Goal: Check status: Check status

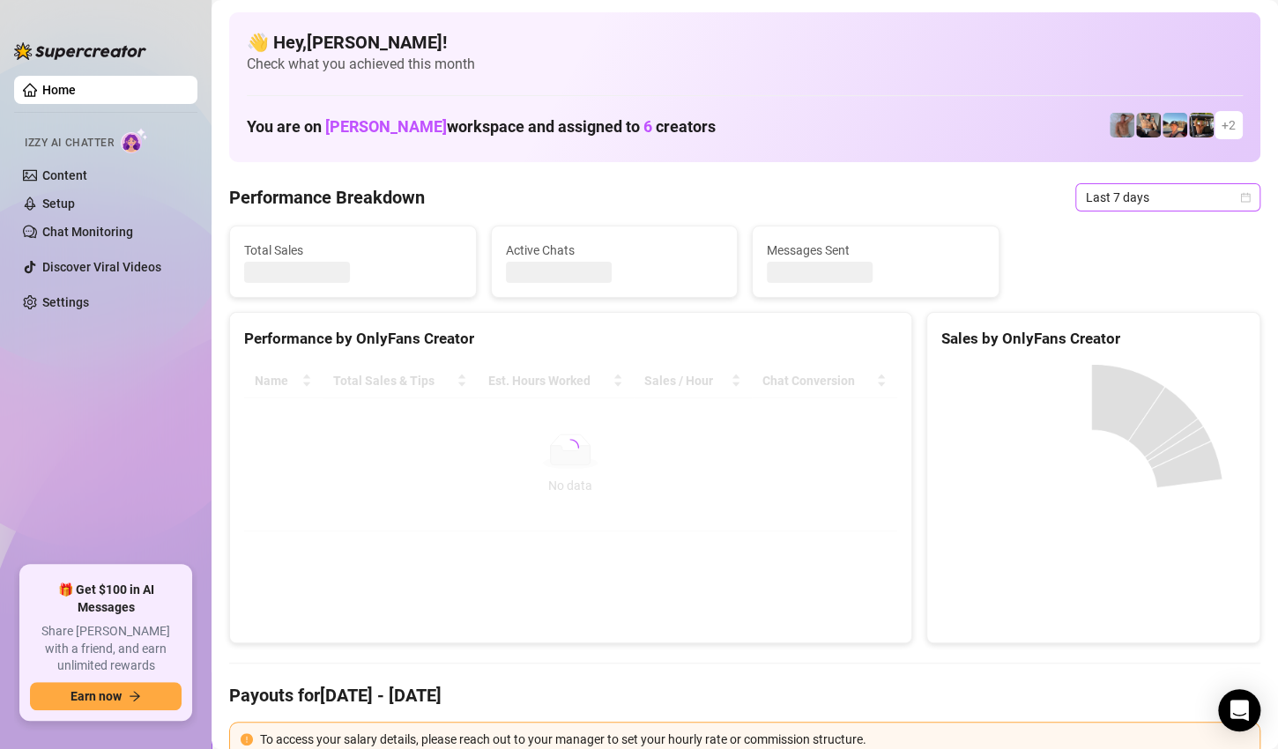
click at [1211, 204] on span "Last 7 days" at bounding box center [1168, 197] width 164 height 26
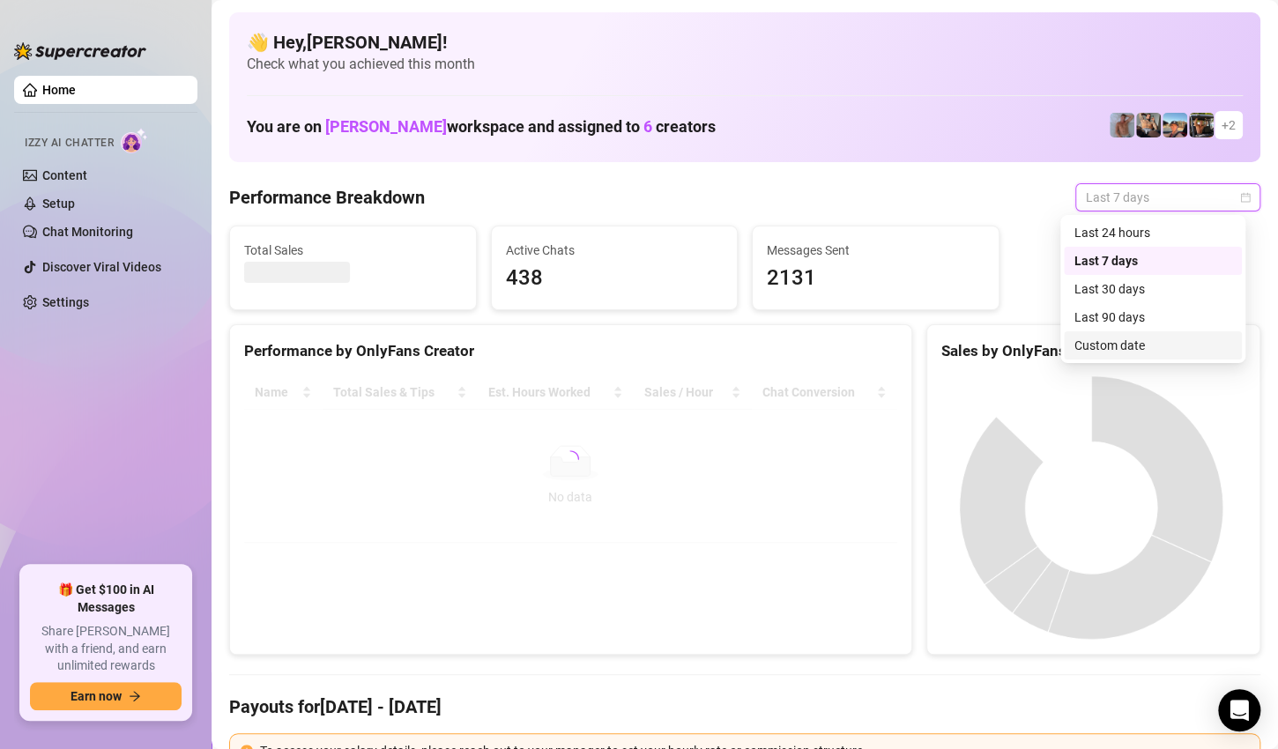
click at [1122, 332] on div "Custom date" at bounding box center [1153, 345] width 178 height 28
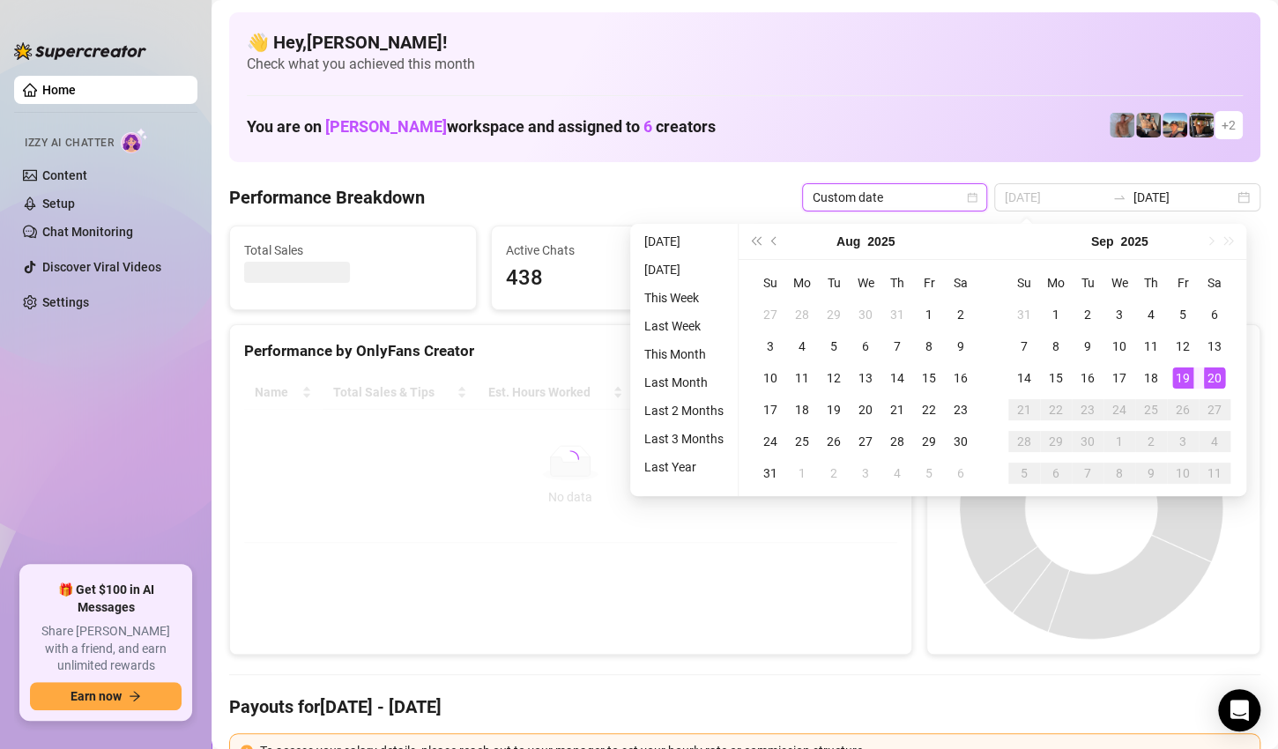
click at [1200, 375] on td "20" at bounding box center [1214, 378] width 32 height 32
type input "[DATE]"
click at [1175, 375] on div "19" at bounding box center [1182, 377] width 21 height 21
click at [1175, 375] on canvas at bounding box center [1091, 507] width 300 height 264
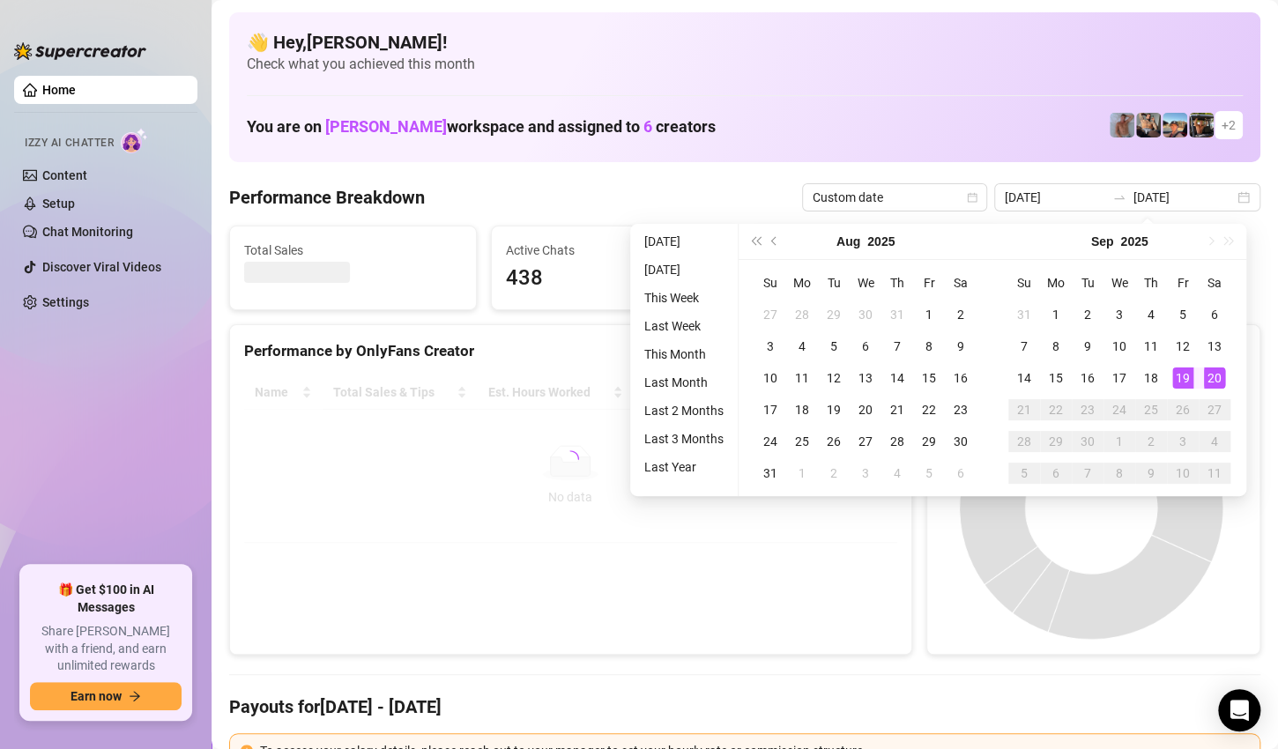
click at [1175, 375] on canvas at bounding box center [1091, 507] width 300 height 264
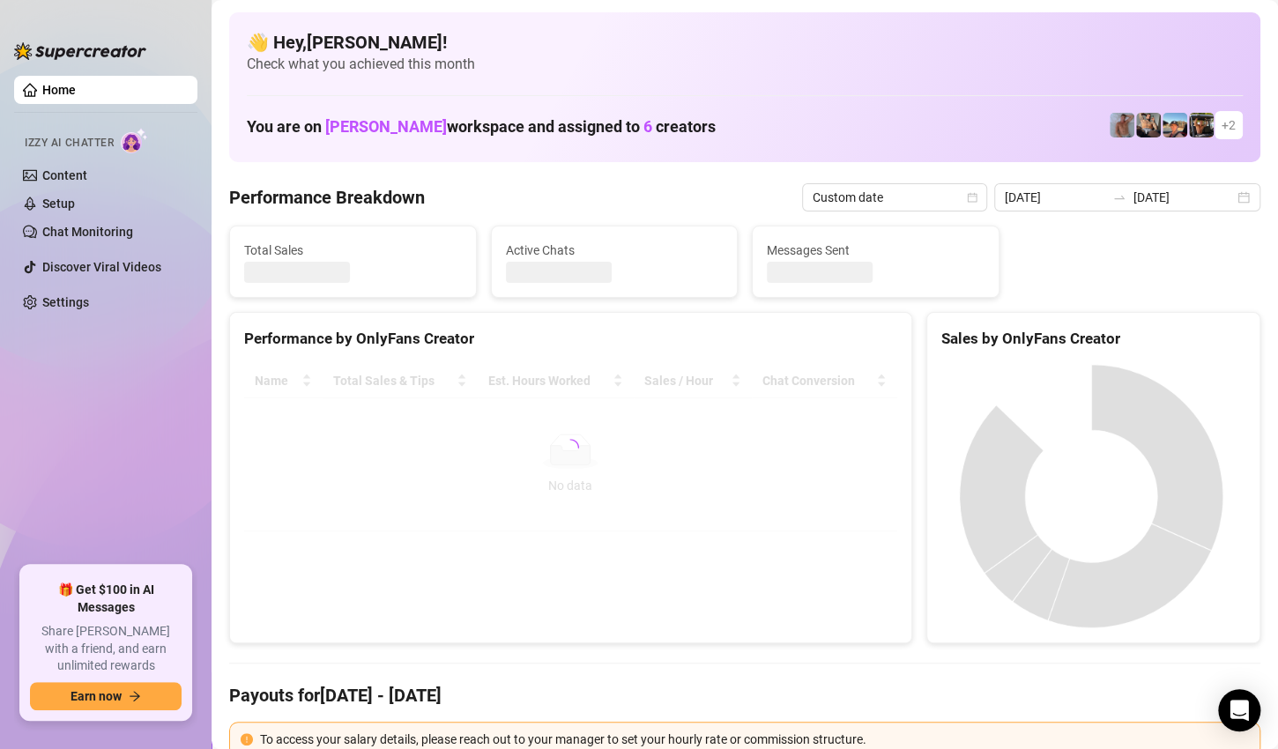
click at [1175, 375] on canvas at bounding box center [1091, 496] width 300 height 264
type input "[DATE]"
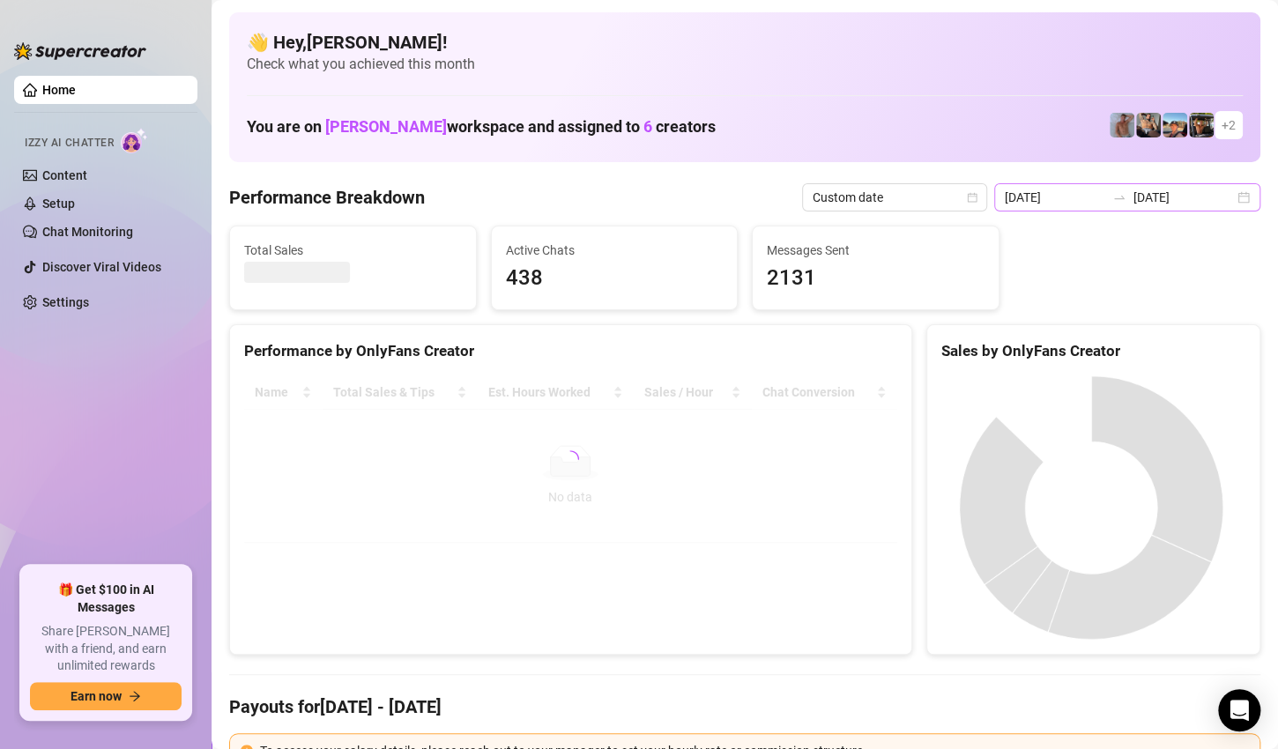
click at [1238, 200] on div "[DATE] [DATE]" at bounding box center [1127, 197] width 266 height 28
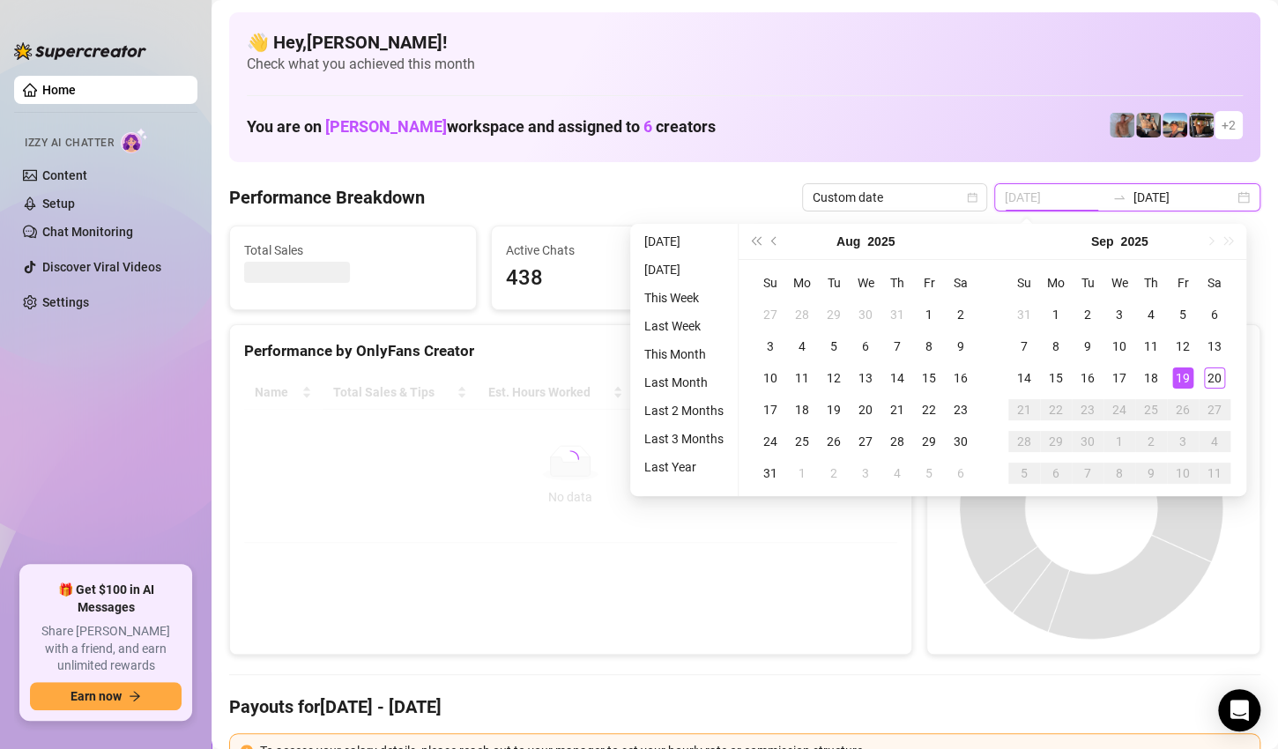
type input "[DATE]"
click at [1187, 378] on div "19" at bounding box center [1182, 377] width 21 height 21
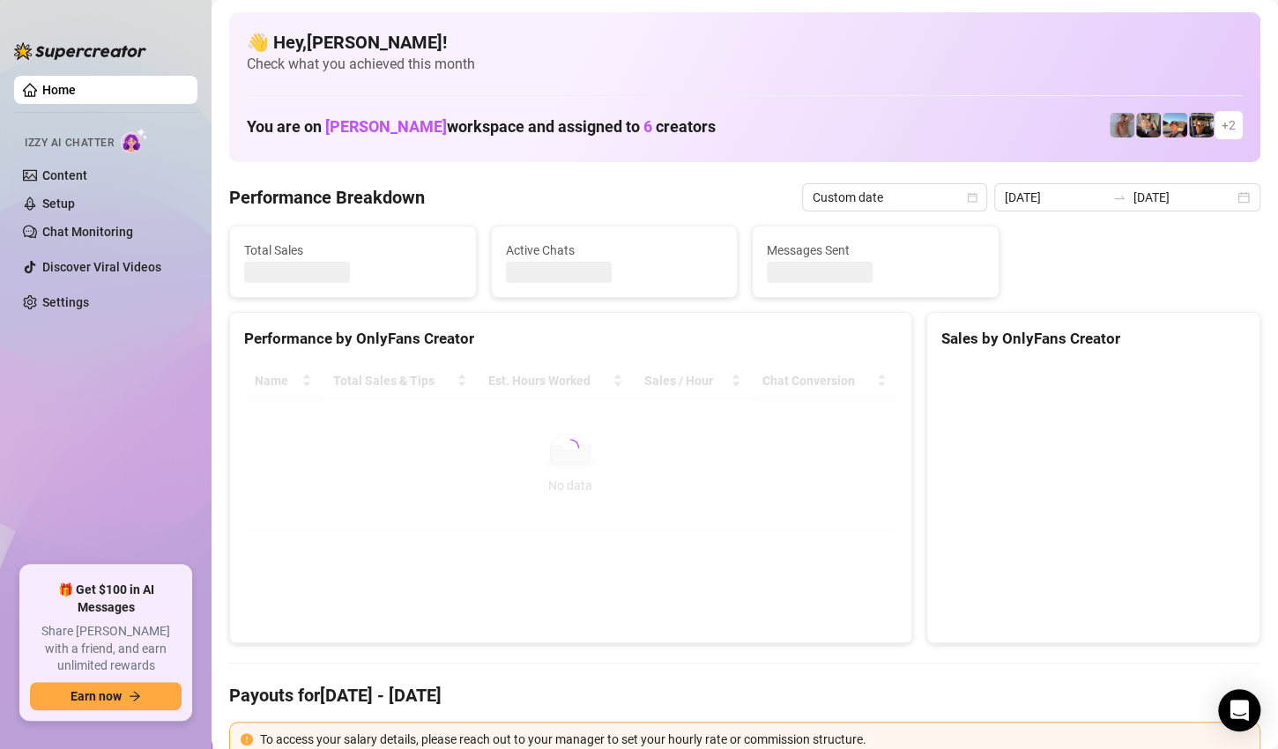
type input "[DATE]"
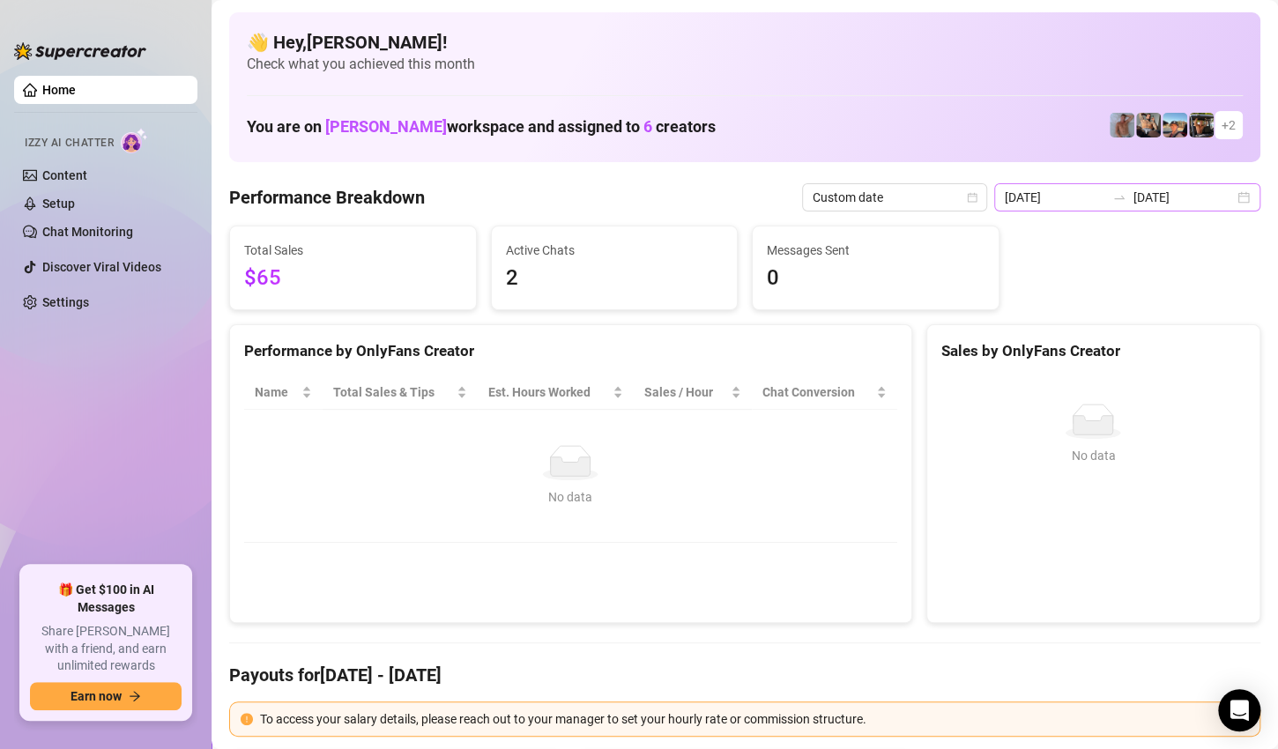
click at [1220, 194] on div "[DATE] [DATE]" at bounding box center [1127, 197] width 266 height 28
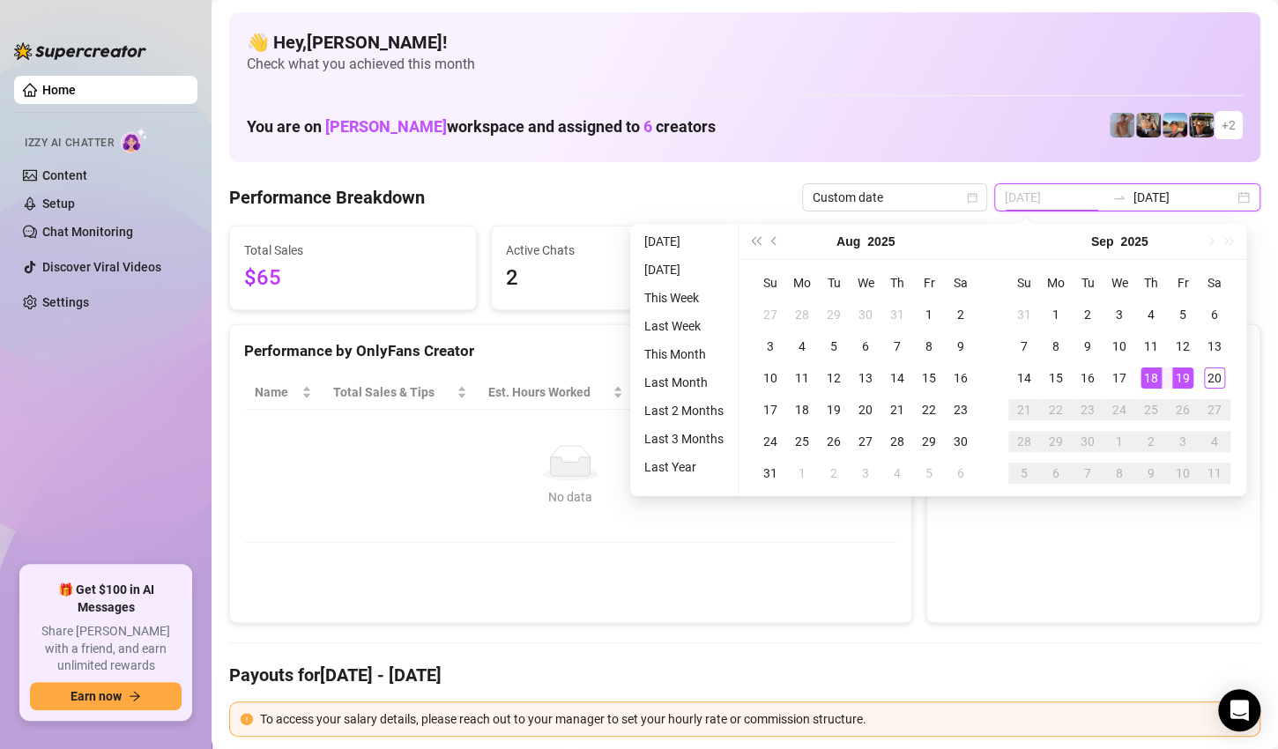
type input "[DATE]"
click at [1153, 377] on div "18" at bounding box center [1150, 377] width 21 height 21
click at [1155, 376] on div "18" at bounding box center [1150, 377] width 21 height 21
click at [1155, 376] on div "No data No data" at bounding box center [1093, 491] width 332 height 261
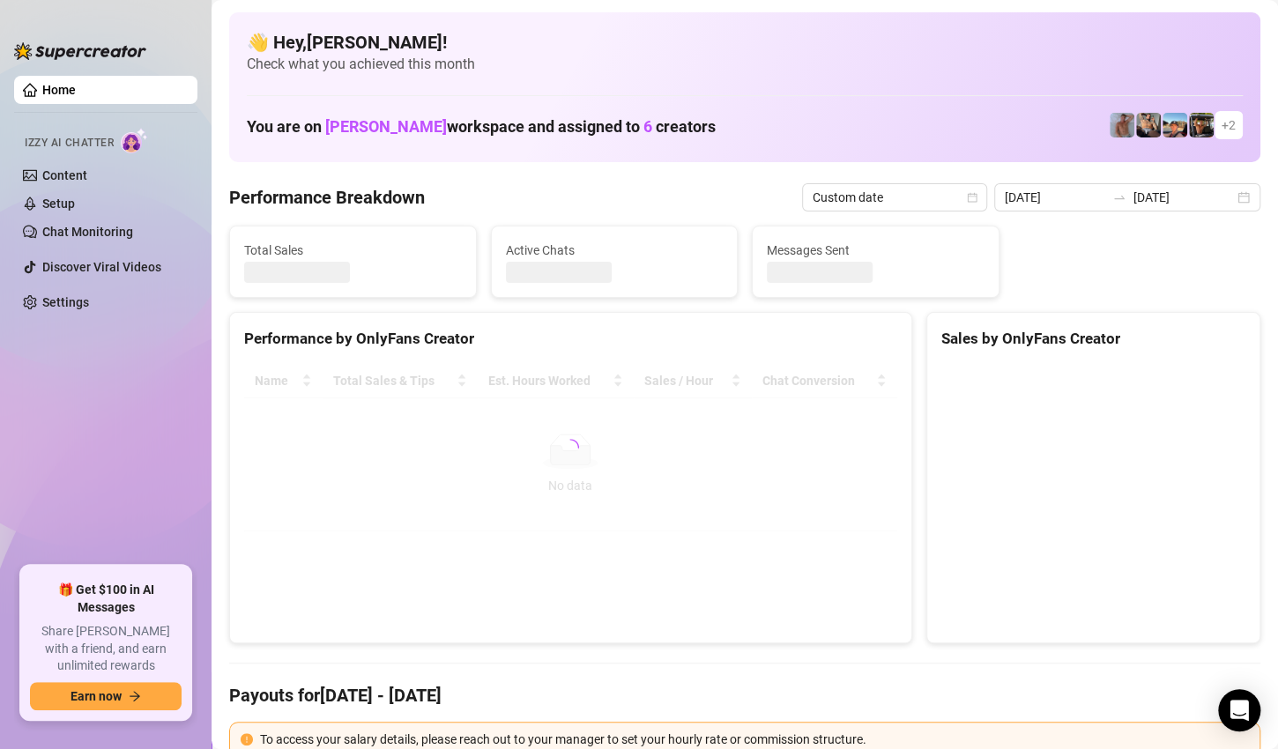
type input "[DATE]"
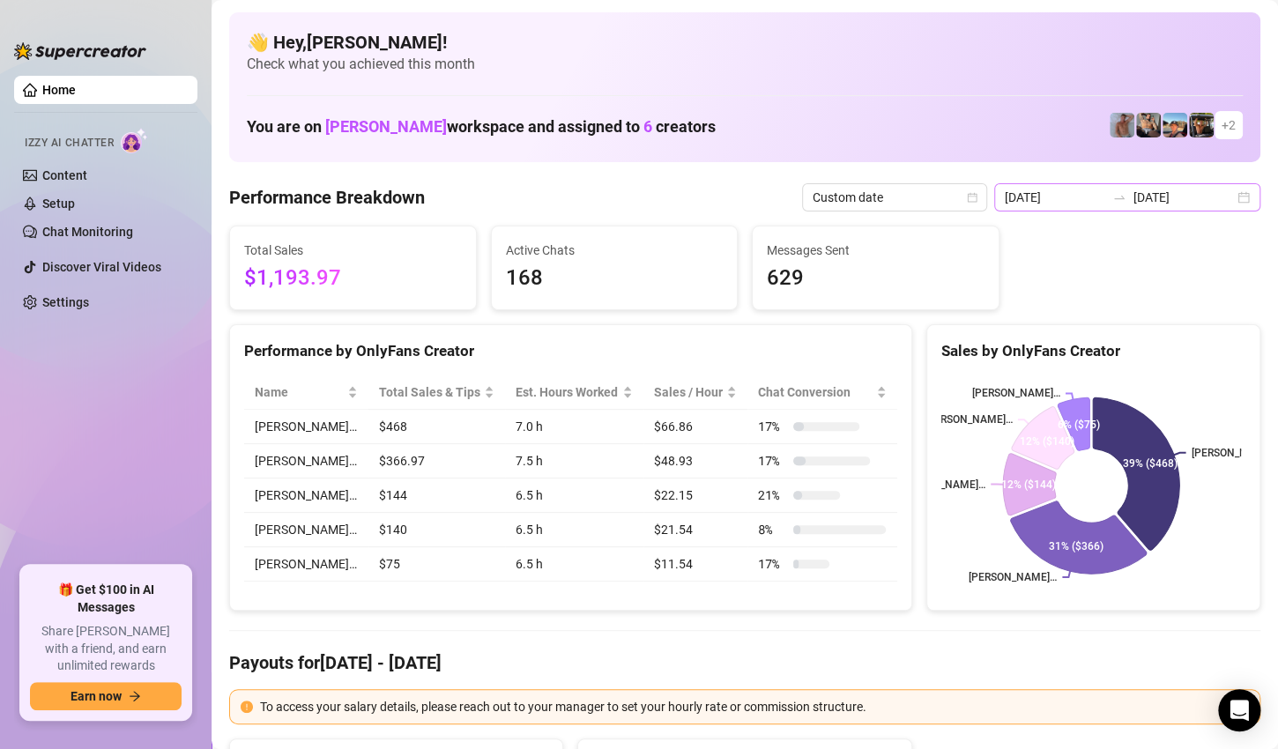
click at [1226, 200] on div "[DATE] [DATE]" at bounding box center [1127, 197] width 266 height 28
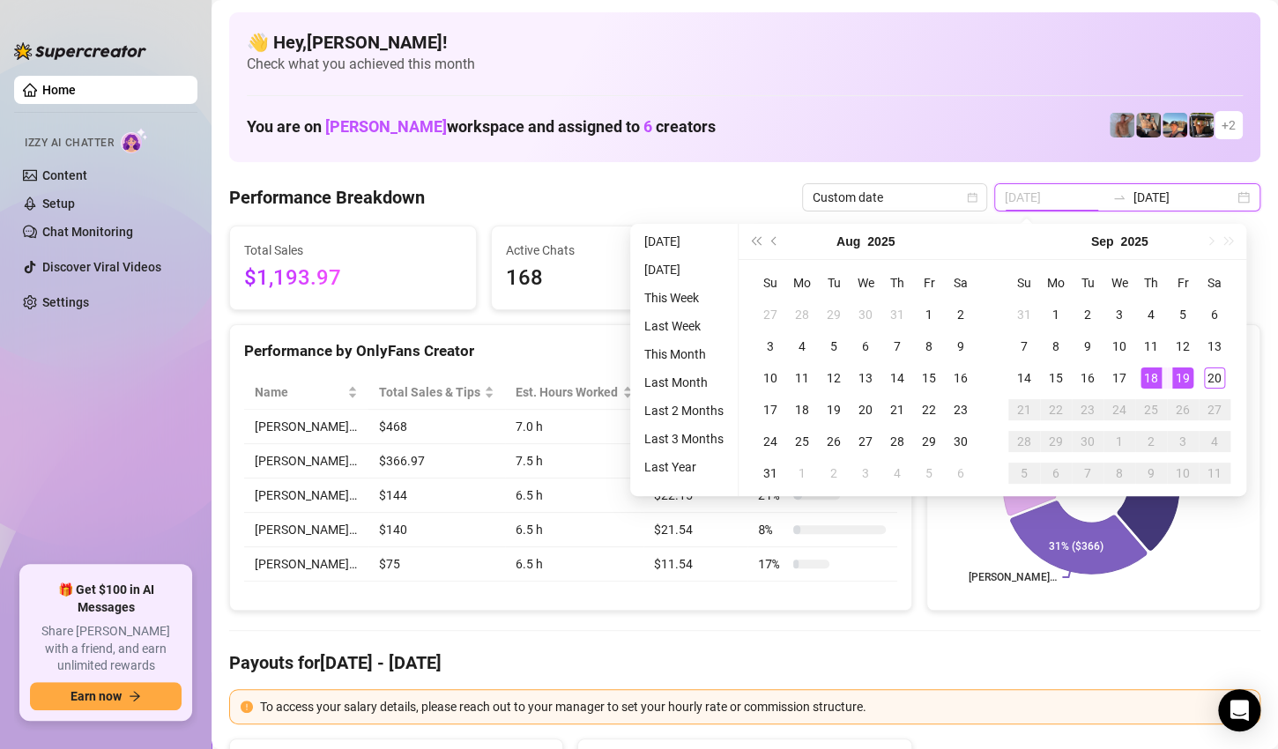
type input "[DATE]"
click at [1175, 375] on div "19" at bounding box center [1182, 377] width 21 height 21
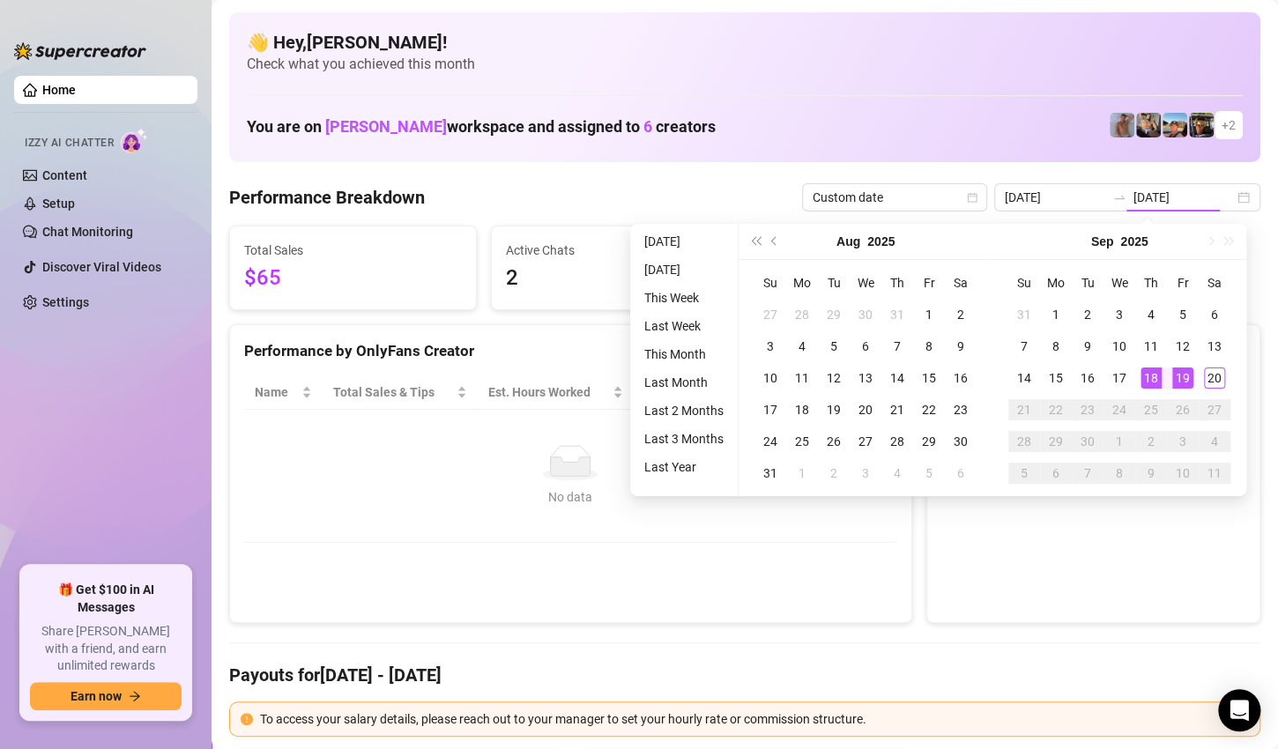
type input "[DATE]"
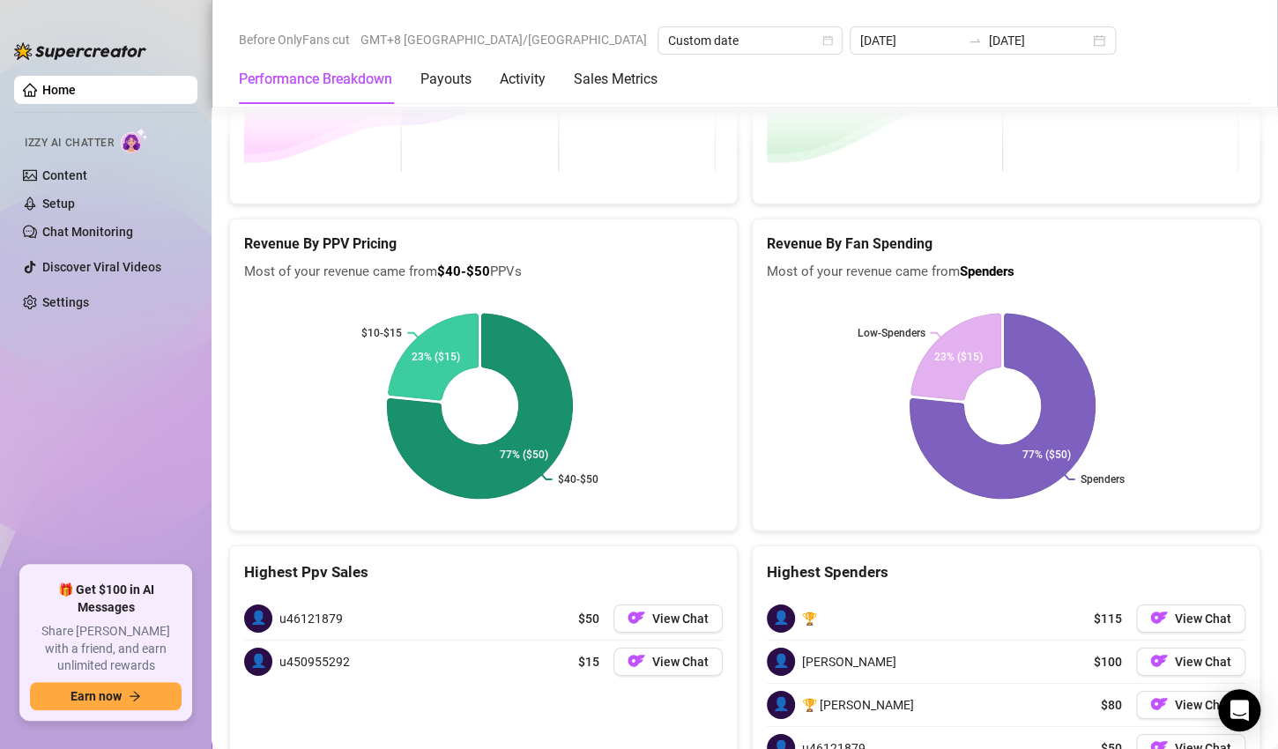
scroll to position [2291, 0]
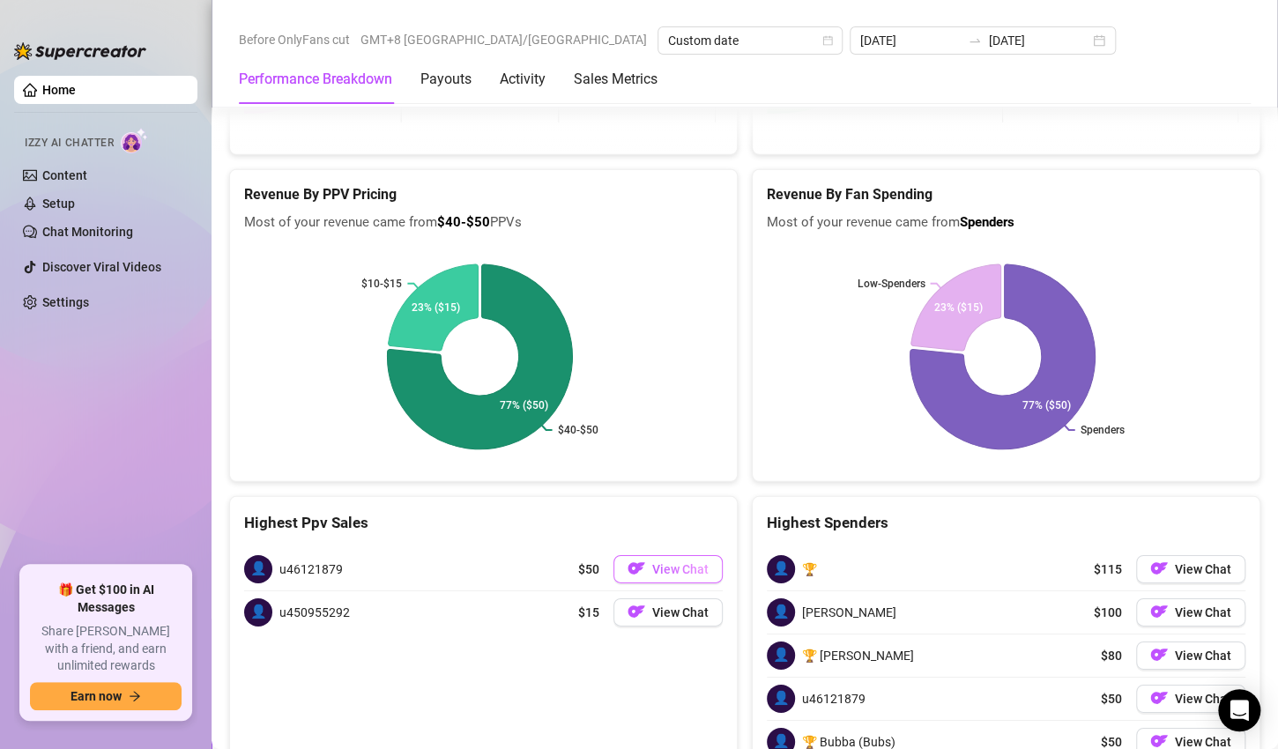
click at [652, 563] on span "View Chat" at bounding box center [680, 569] width 56 height 14
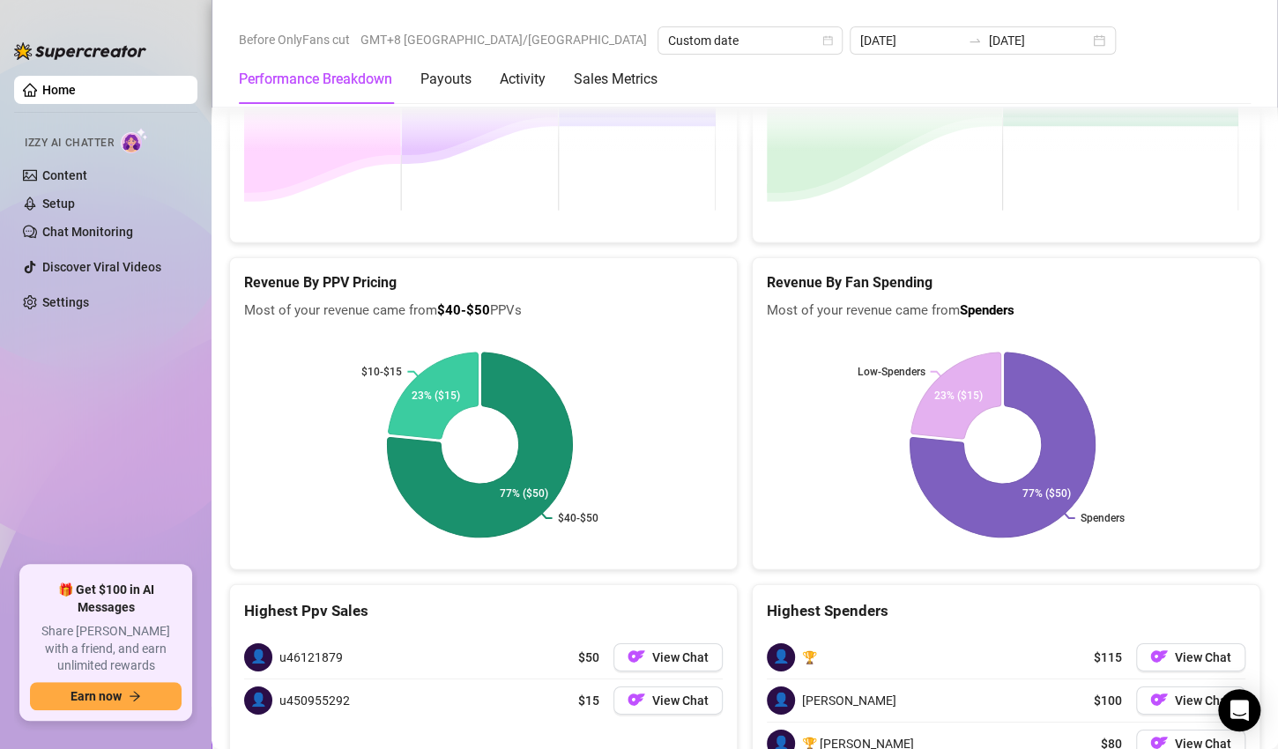
scroll to position [2409, 0]
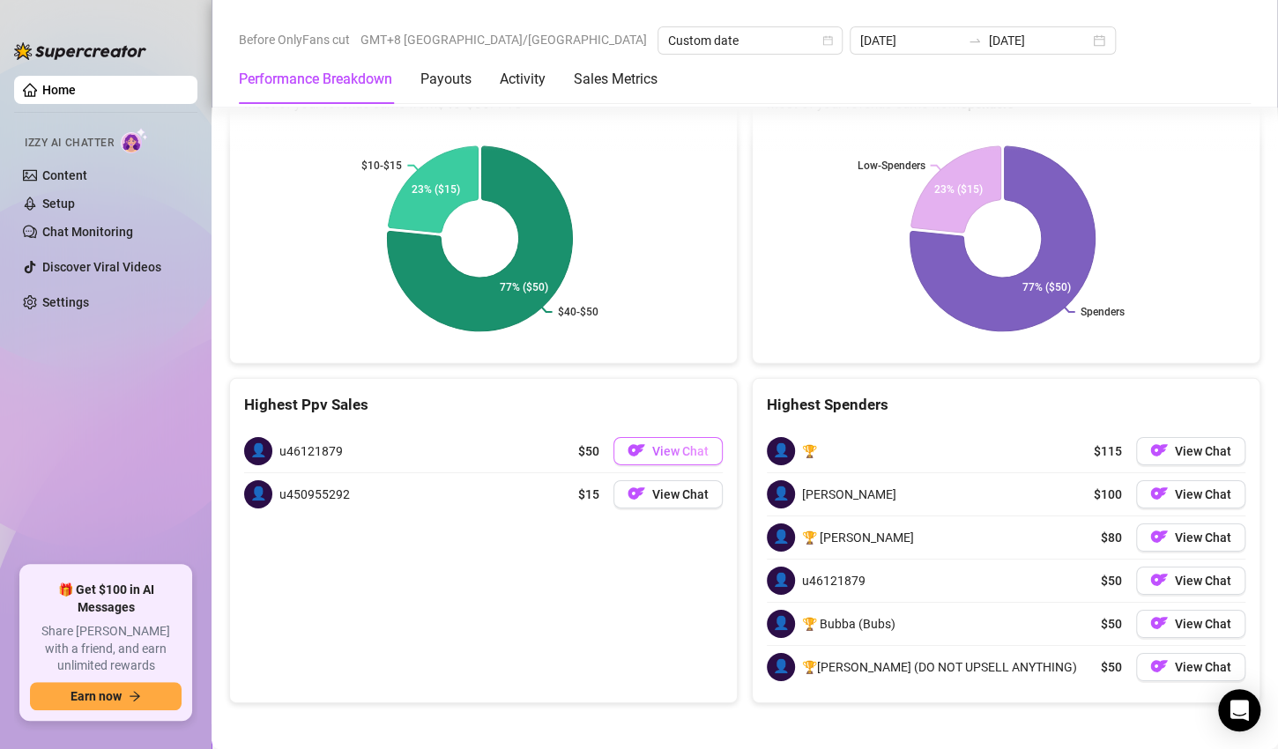
click at [705, 441] on button "View Chat" at bounding box center [667, 451] width 109 height 28
click at [618, 490] on button "View Chat" at bounding box center [667, 494] width 109 height 28
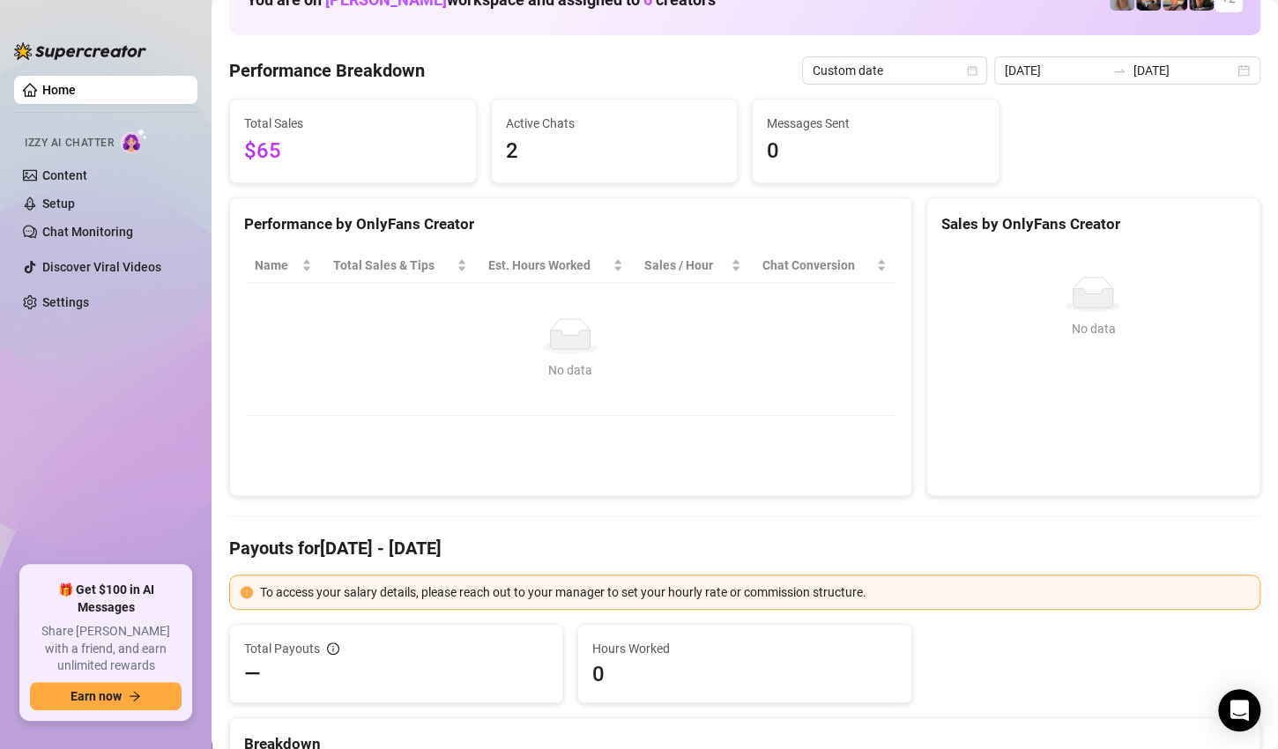
scroll to position [0, 0]
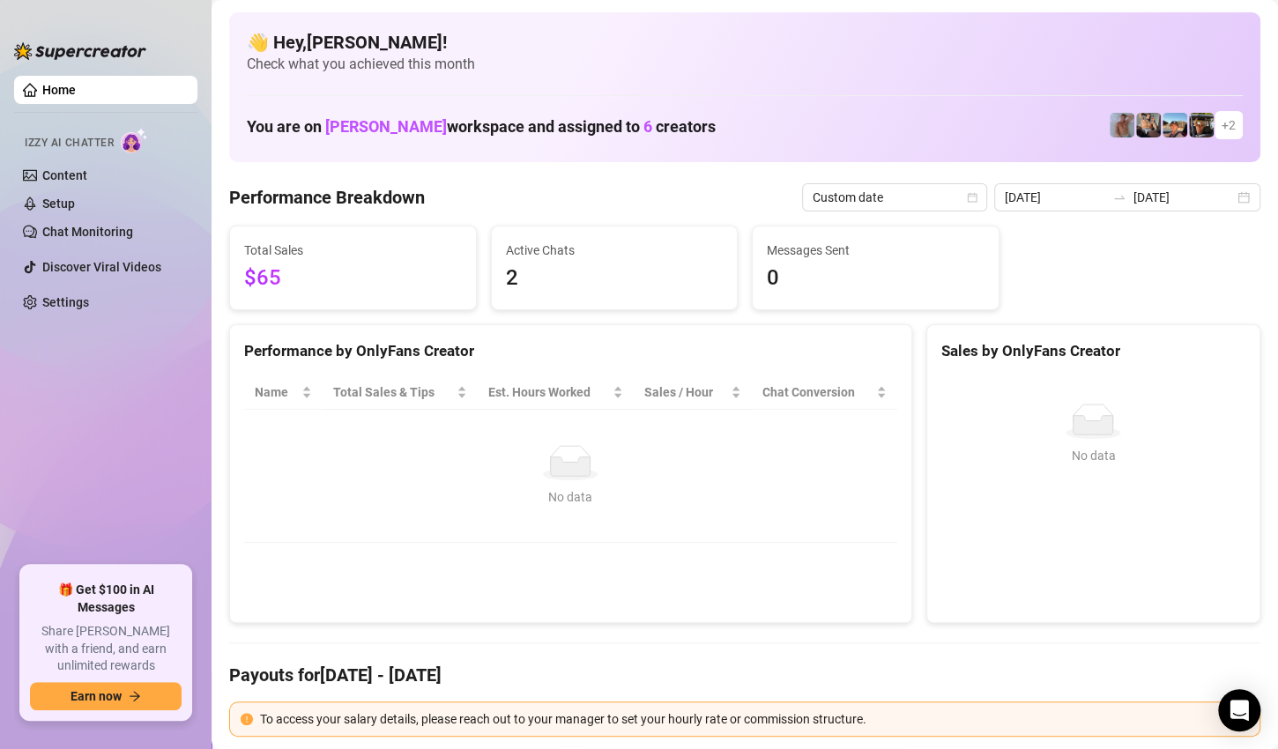
click at [1189, 197] on input "[DATE]" at bounding box center [1183, 197] width 100 height 19
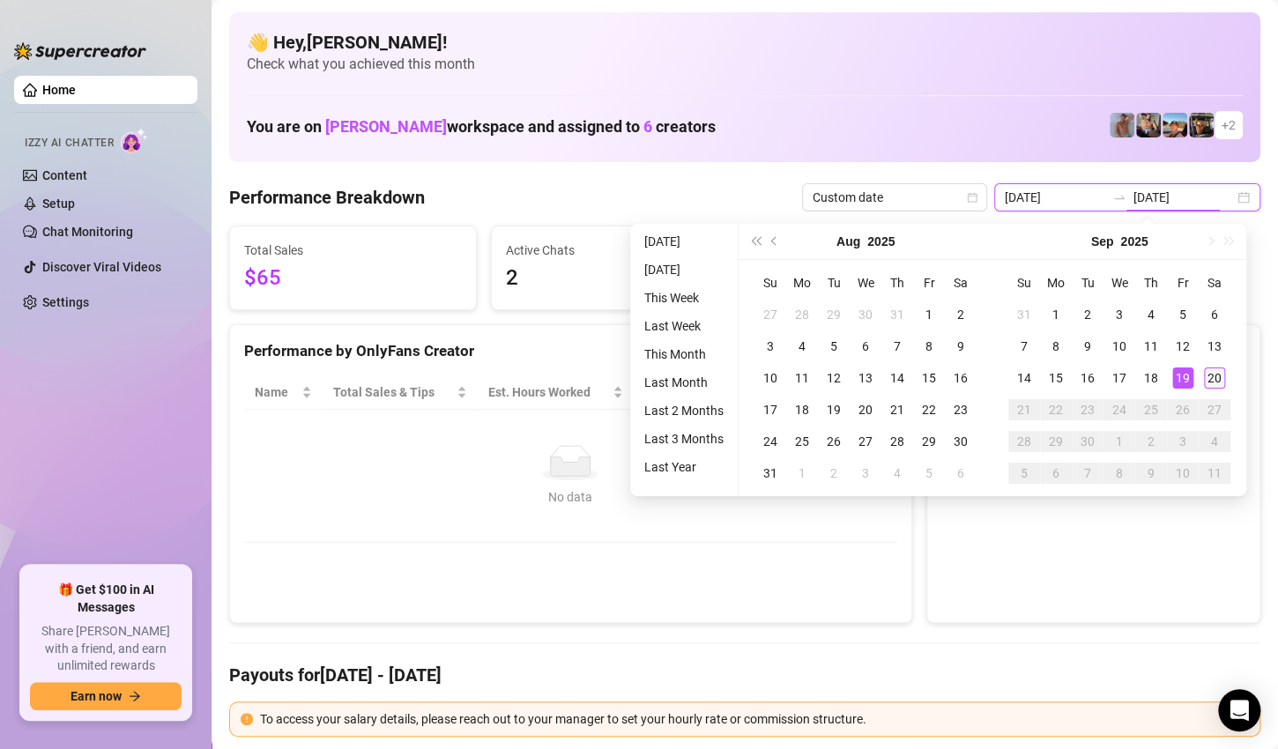
type input "[DATE]"
click at [1212, 374] on div "20" at bounding box center [1214, 377] width 21 height 21
click at [1212, 374] on div "No data No data" at bounding box center [1093, 491] width 332 height 261
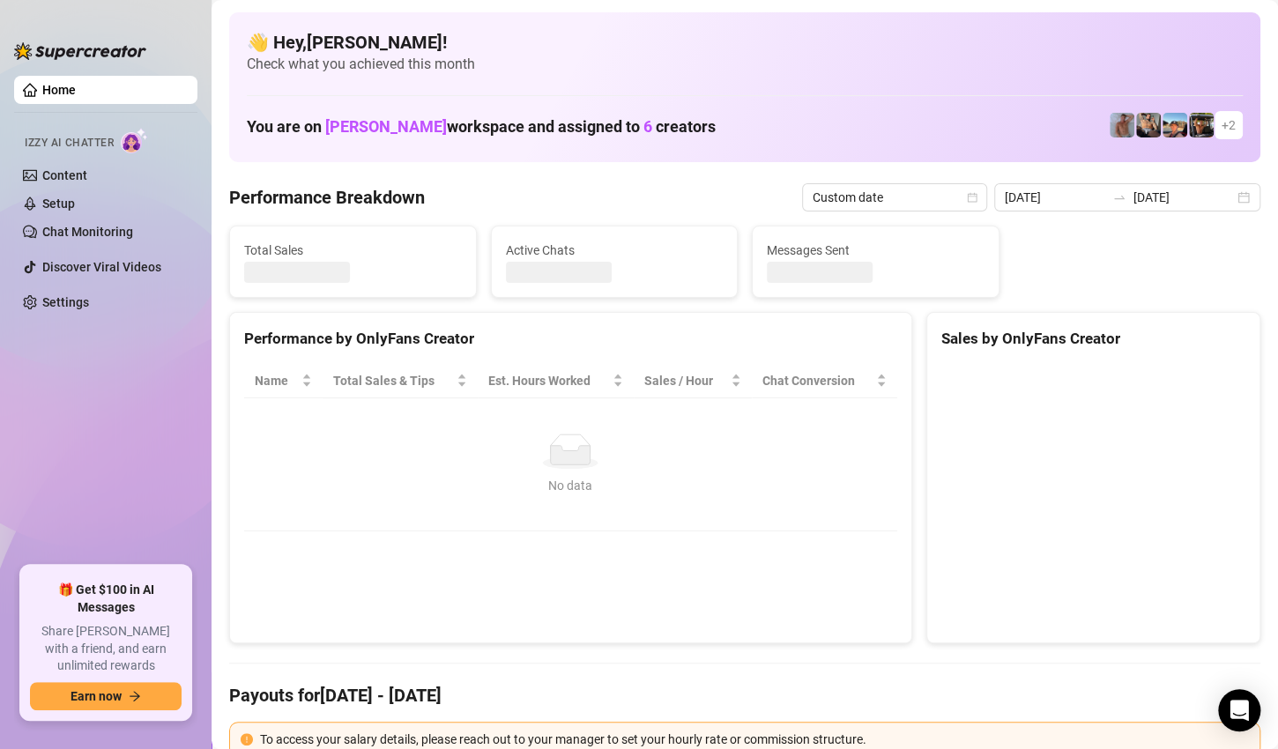
type input "[DATE]"
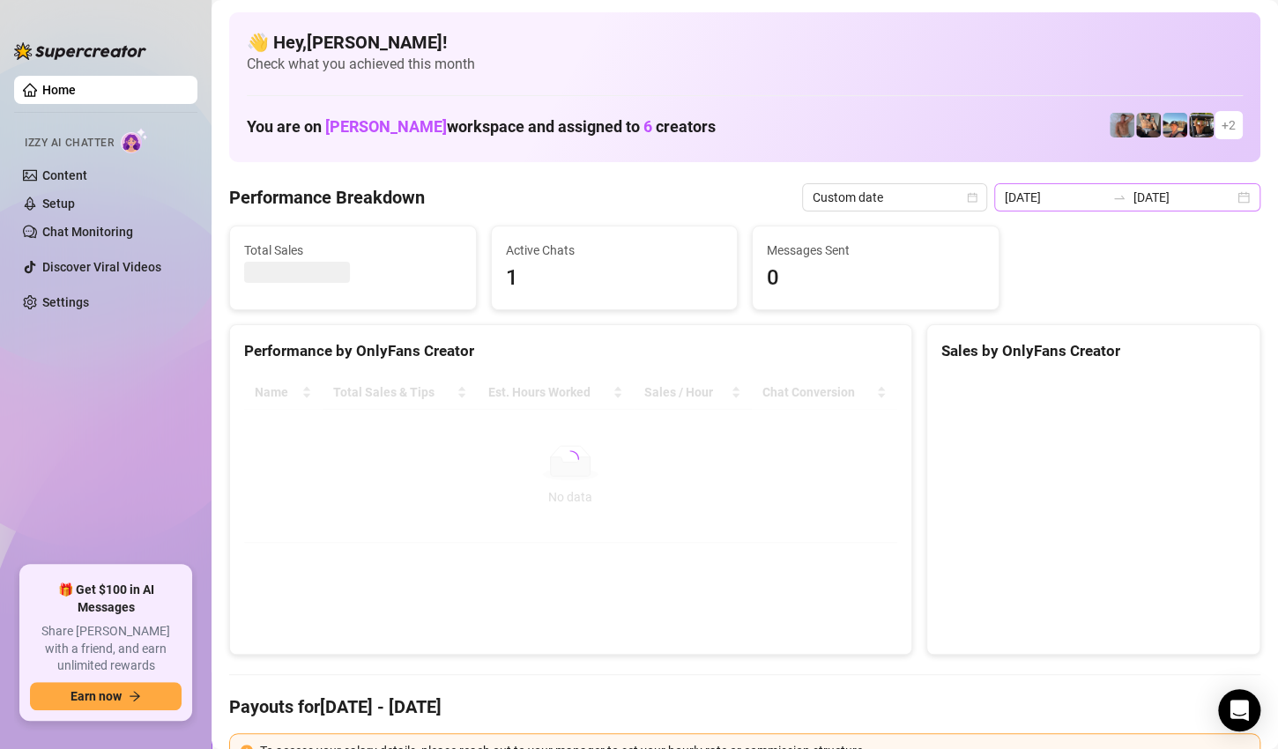
click at [1222, 198] on div "[DATE] [DATE]" at bounding box center [1127, 197] width 266 height 28
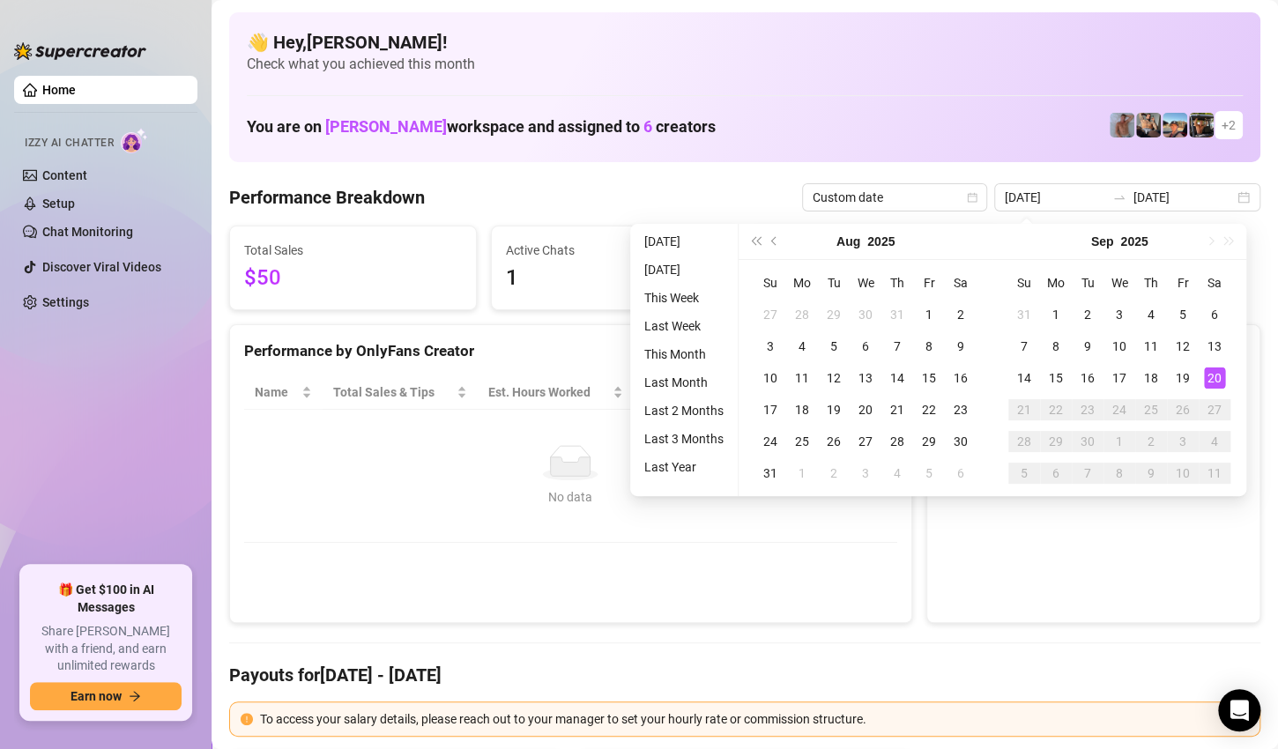
click at [553, 412] on td "No data No data" at bounding box center [570, 476] width 653 height 133
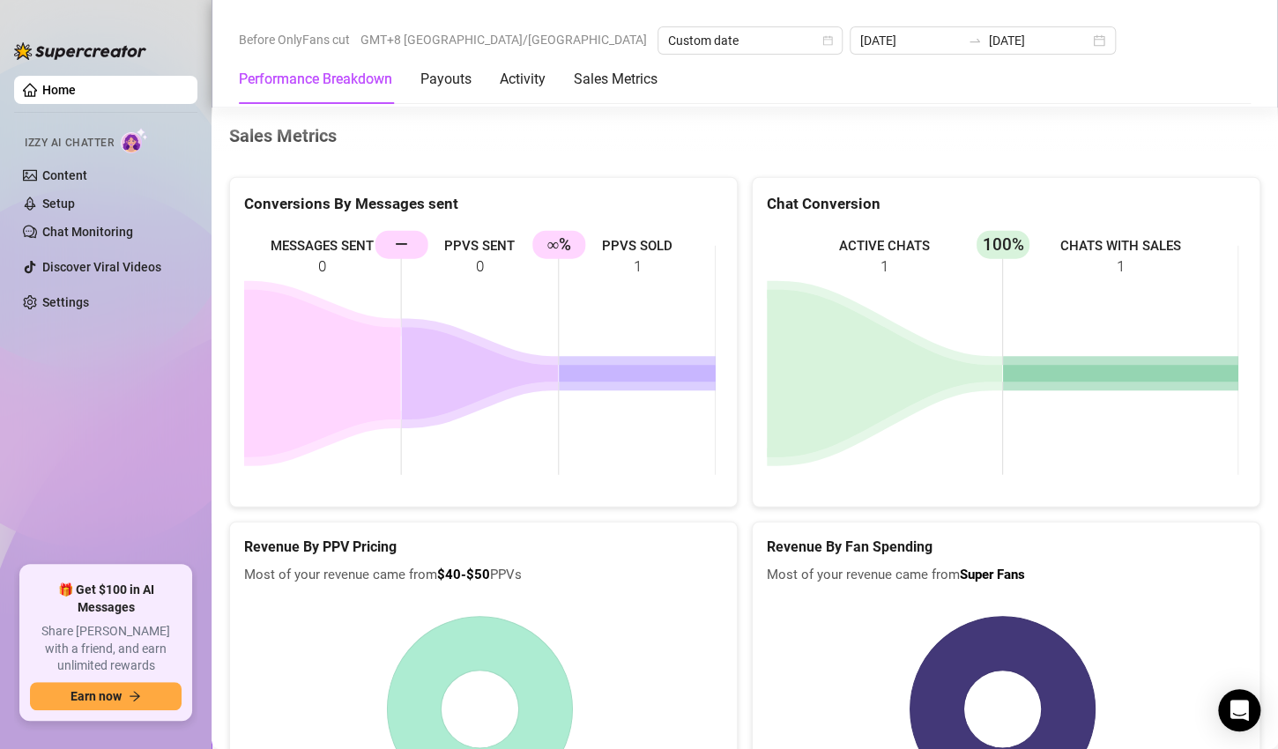
scroll to position [2379, 0]
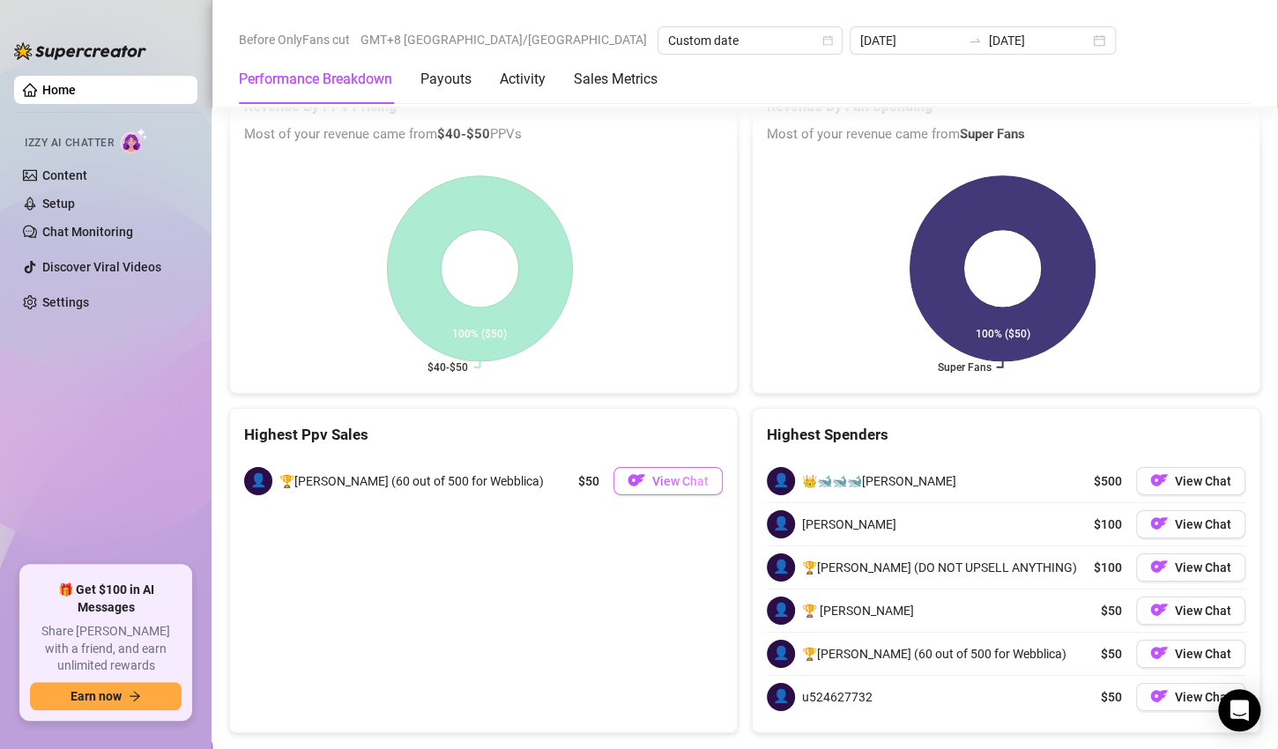
click at [670, 478] on span "View Chat" at bounding box center [680, 481] width 56 height 14
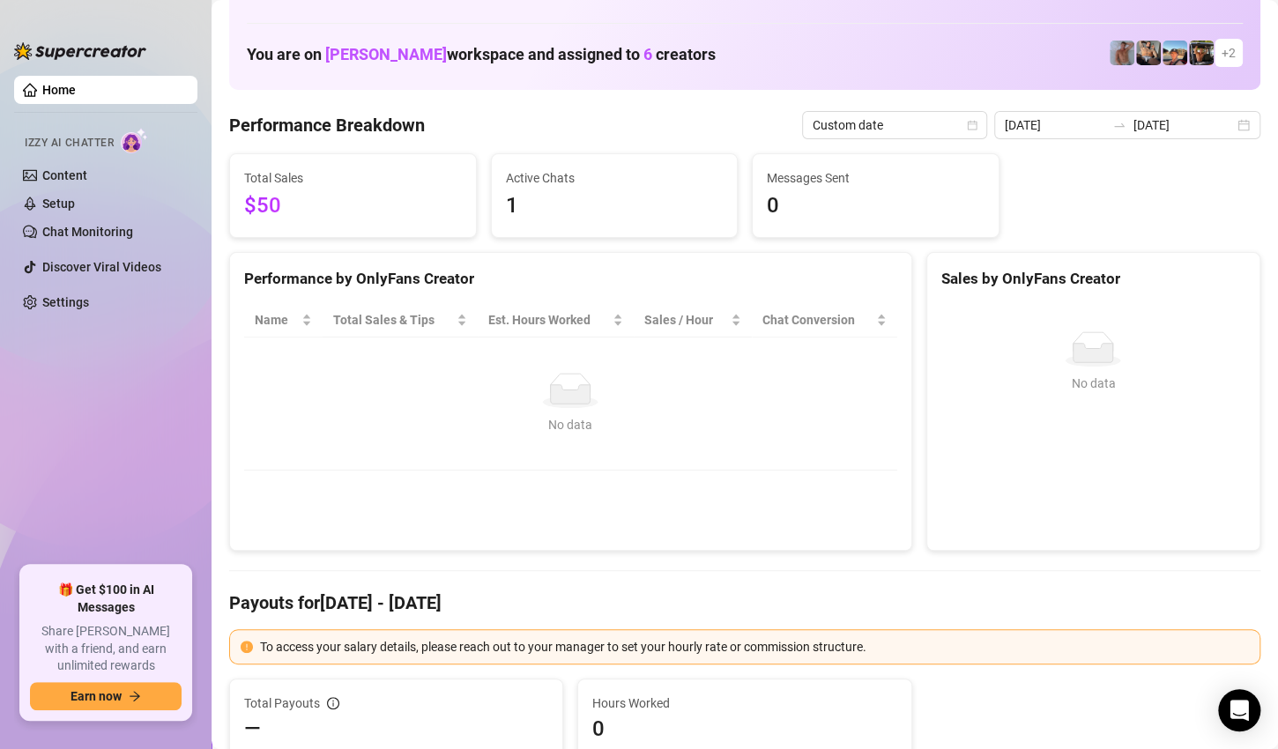
scroll to position [0, 0]
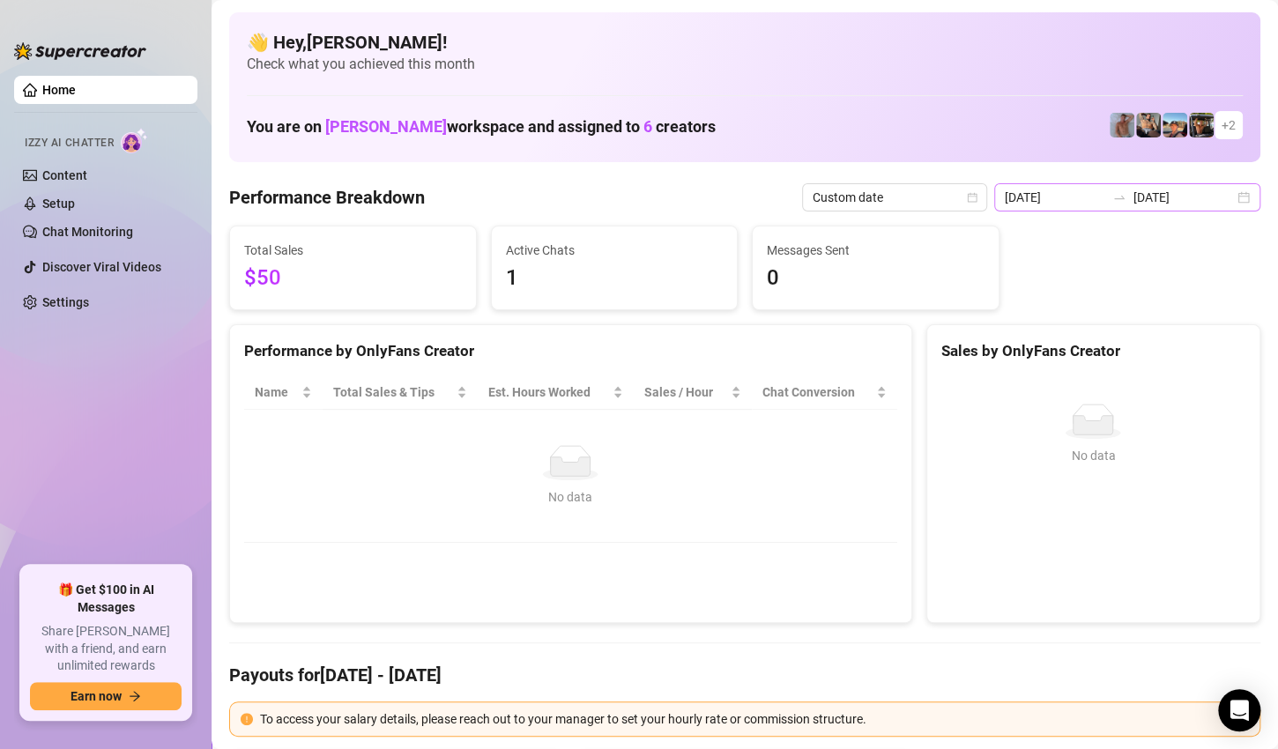
click at [1233, 195] on div "[DATE] [DATE]" at bounding box center [1127, 197] width 266 height 28
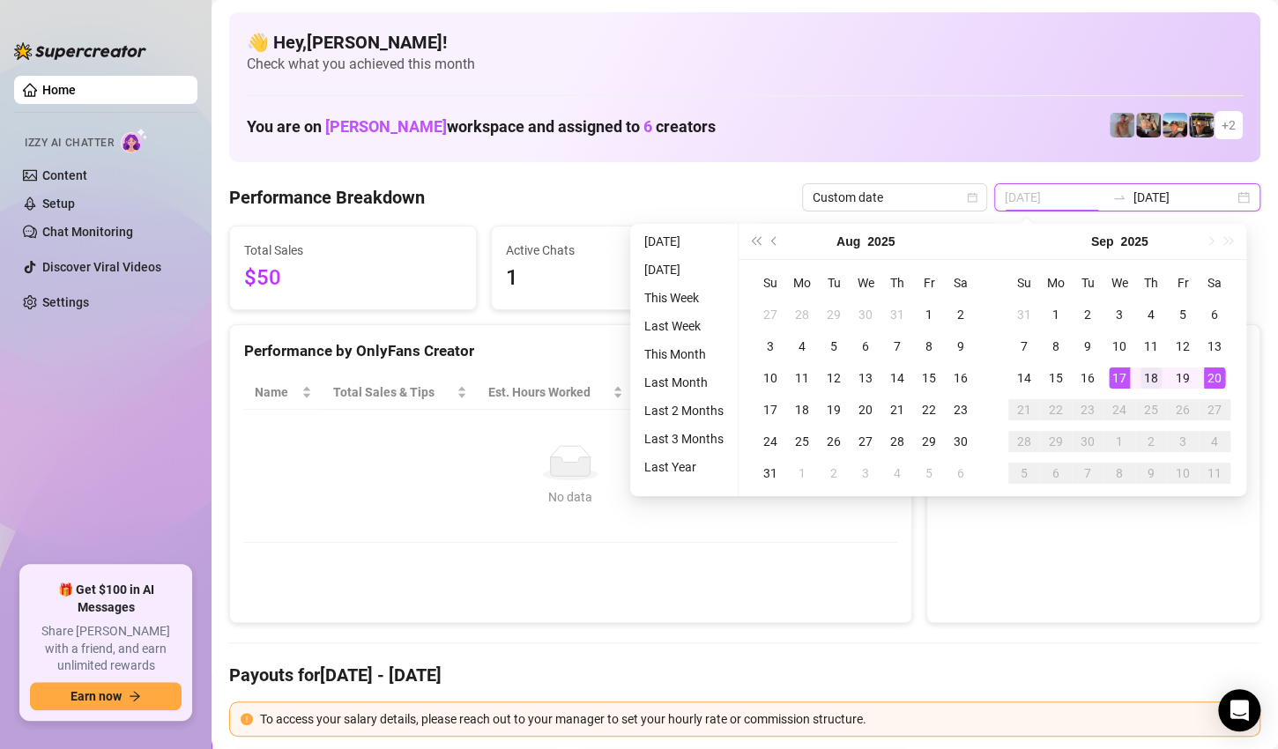
type input "[DATE]"
click at [1150, 369] on div "18" at bounding box center [1150, 377] width 21 height 21
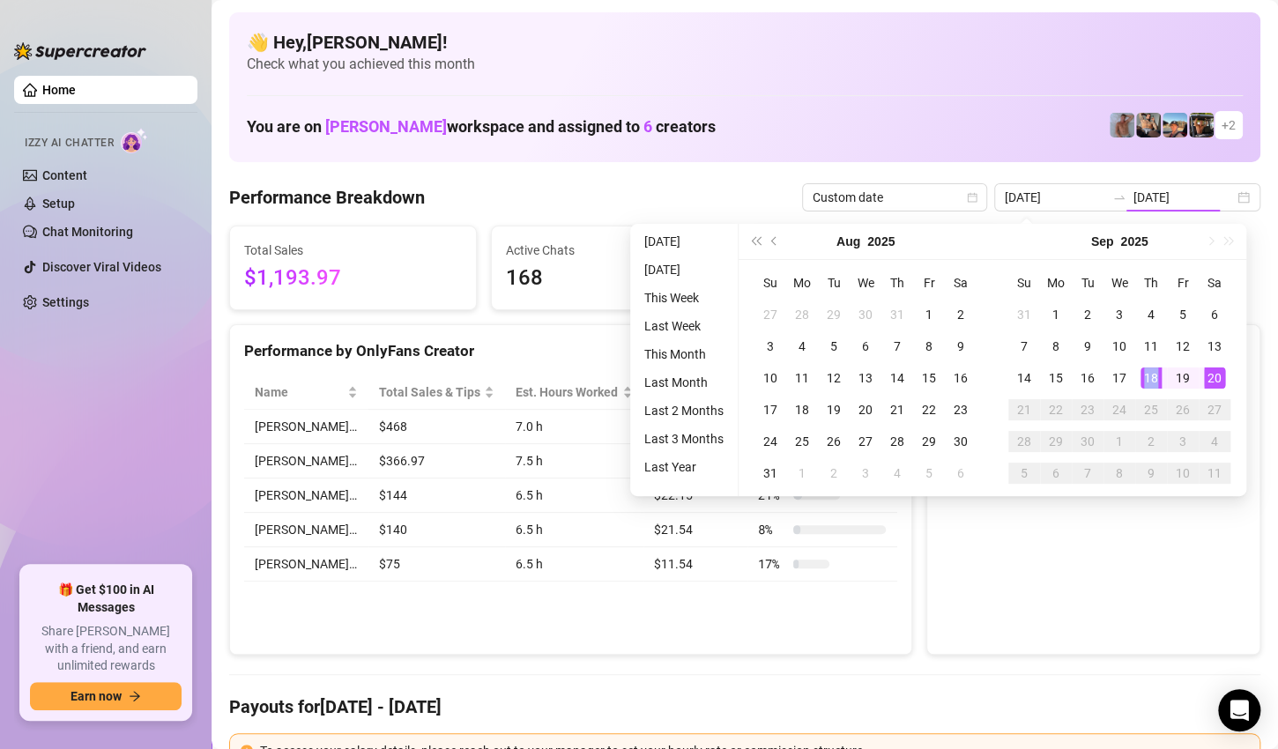
type input "[DATE]"
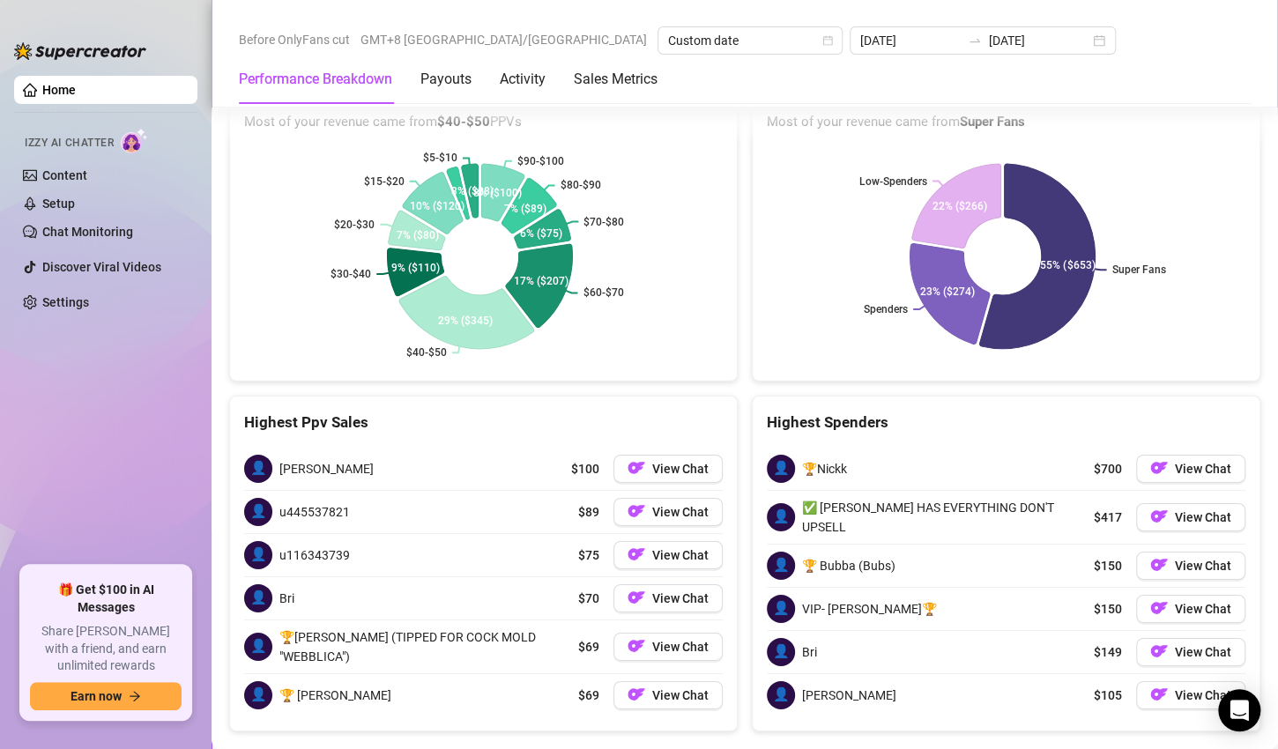
scroll to position [2407, 0]
